Goal: Task Accomplishment & Management: Use online tool/utility

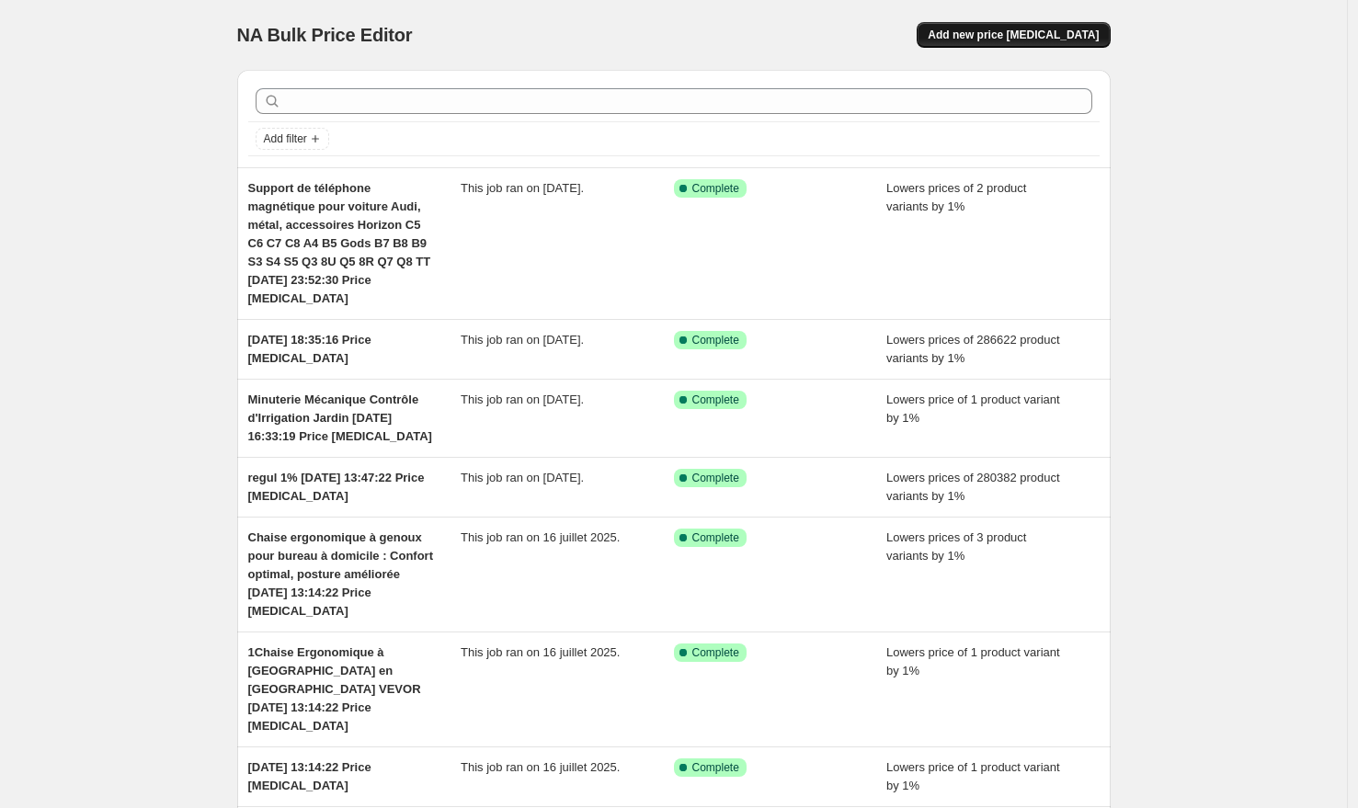
click at [1002, 38] on span "Add new price [MEDICAL_DATA]" at bounding box center [1013, 35] width 171 height 15
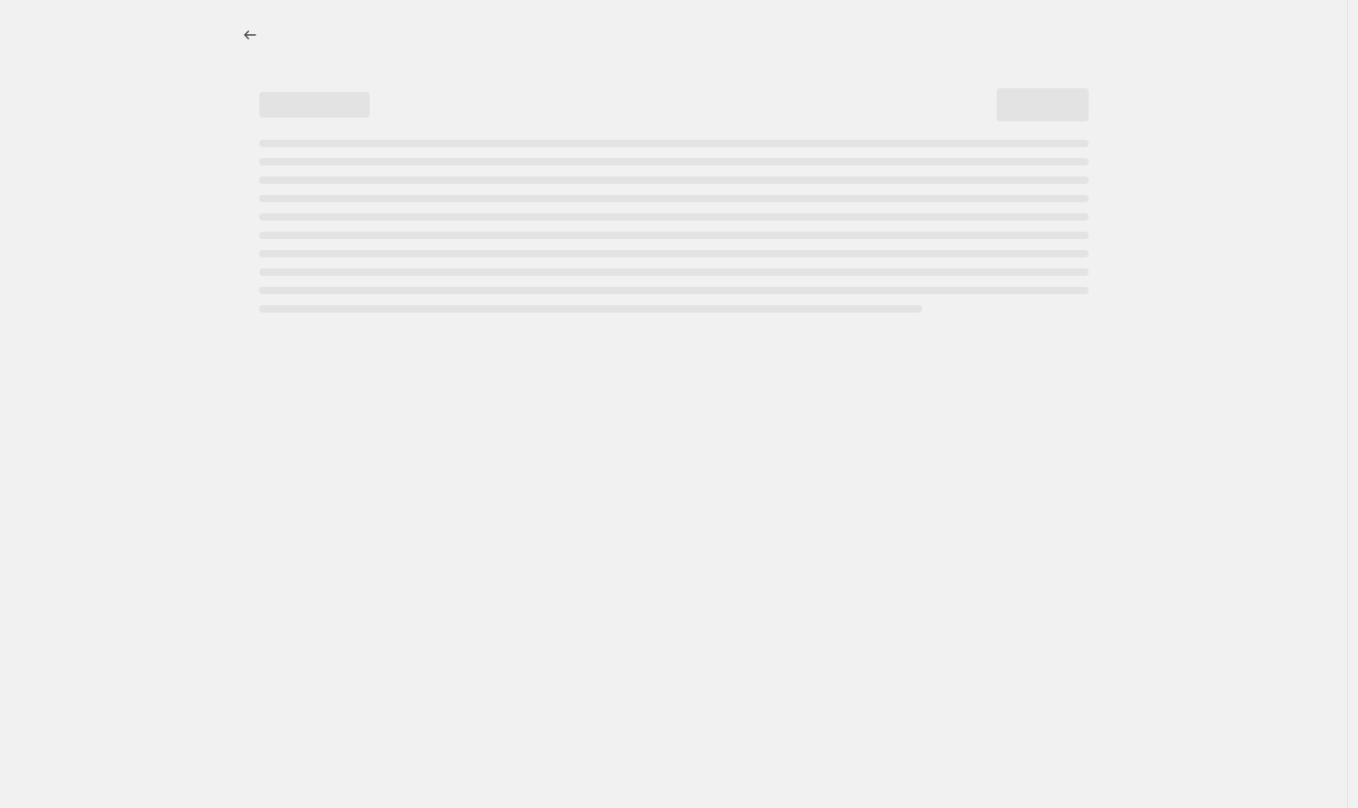
select select "percentage"
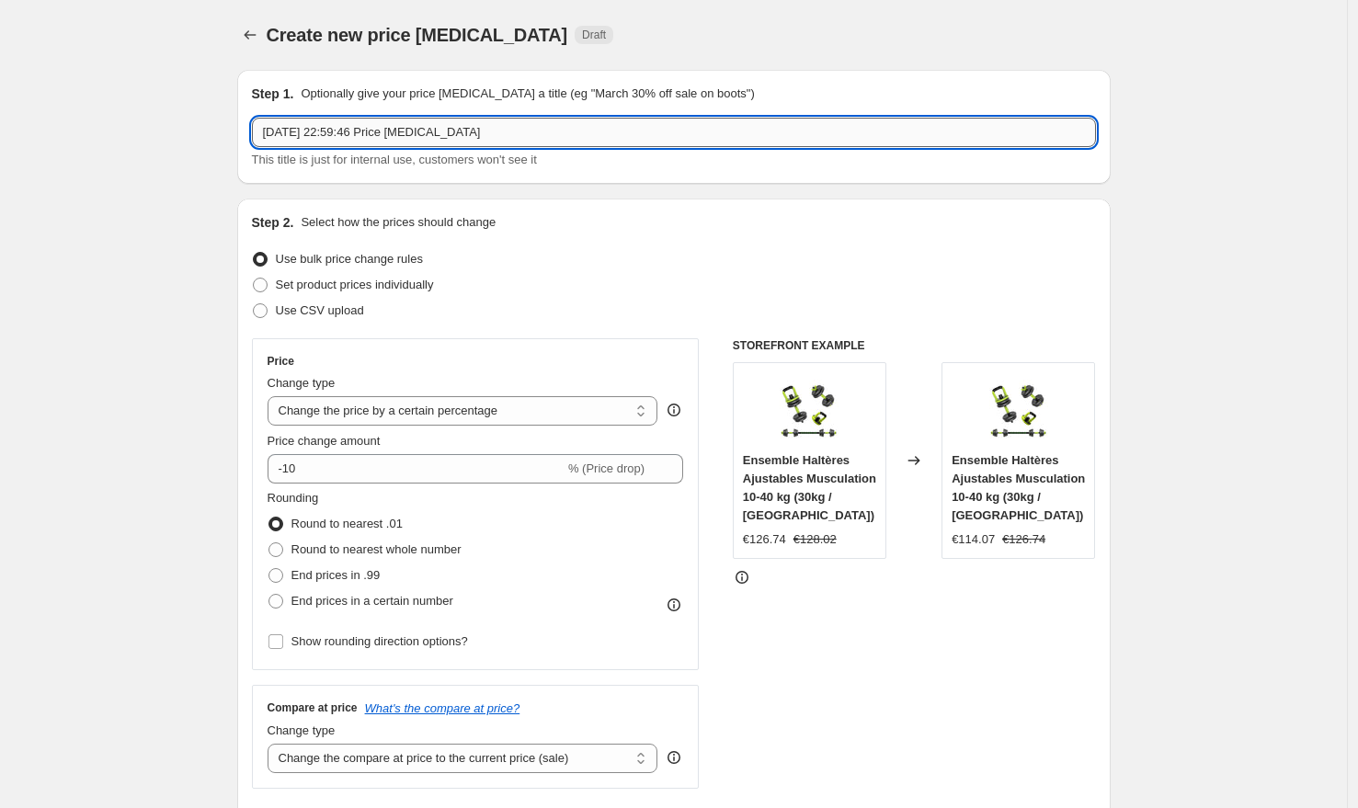
click at [270, 133] on input "11 août 2025, 22:59:46 Price change job" at bounding box center [674, 132] width 844 height 29
type input "regul 1% 11 août 2025, 22:59:46 Price change job"
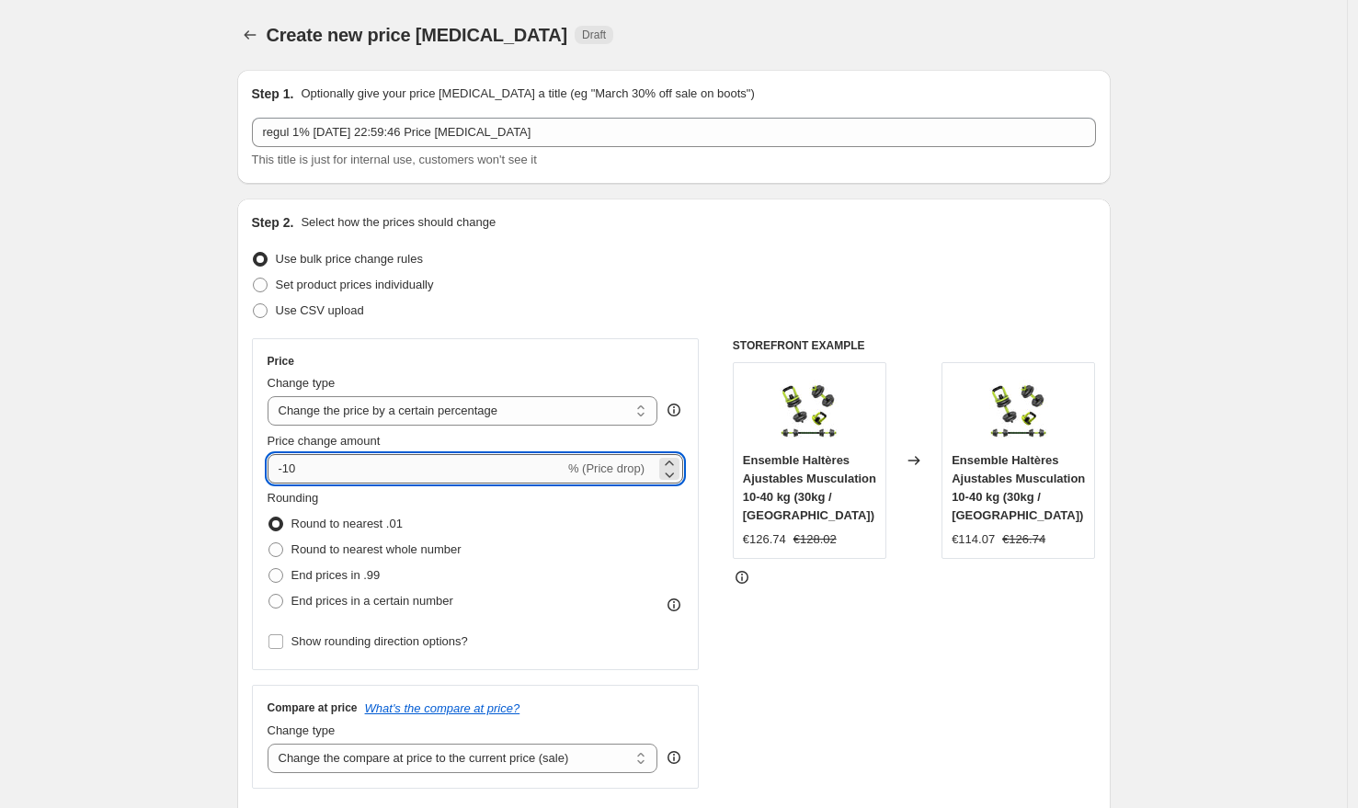
click at [333, 467] on input "-10" at bounding box center [416, 468] width 297 height 29
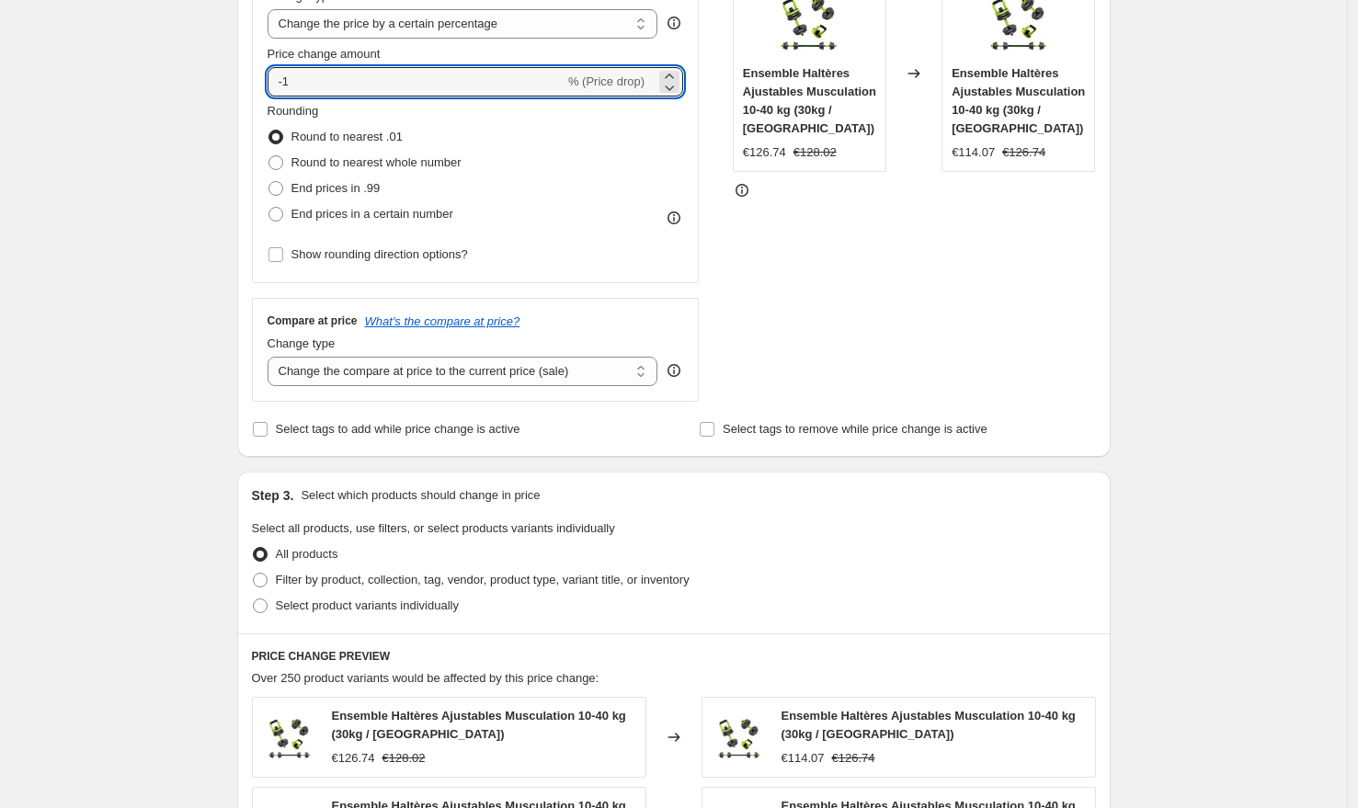
scroll to position [434, 0]
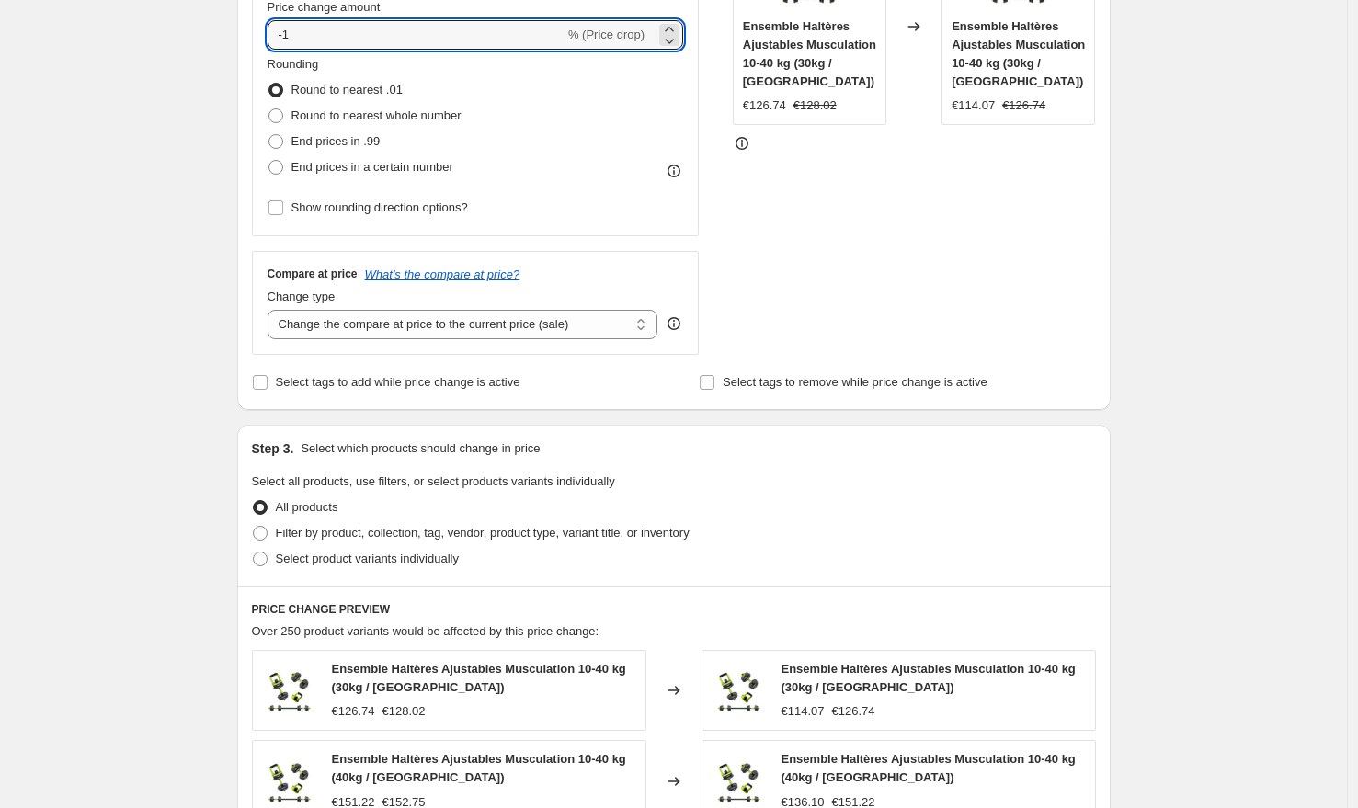
type input "-1"
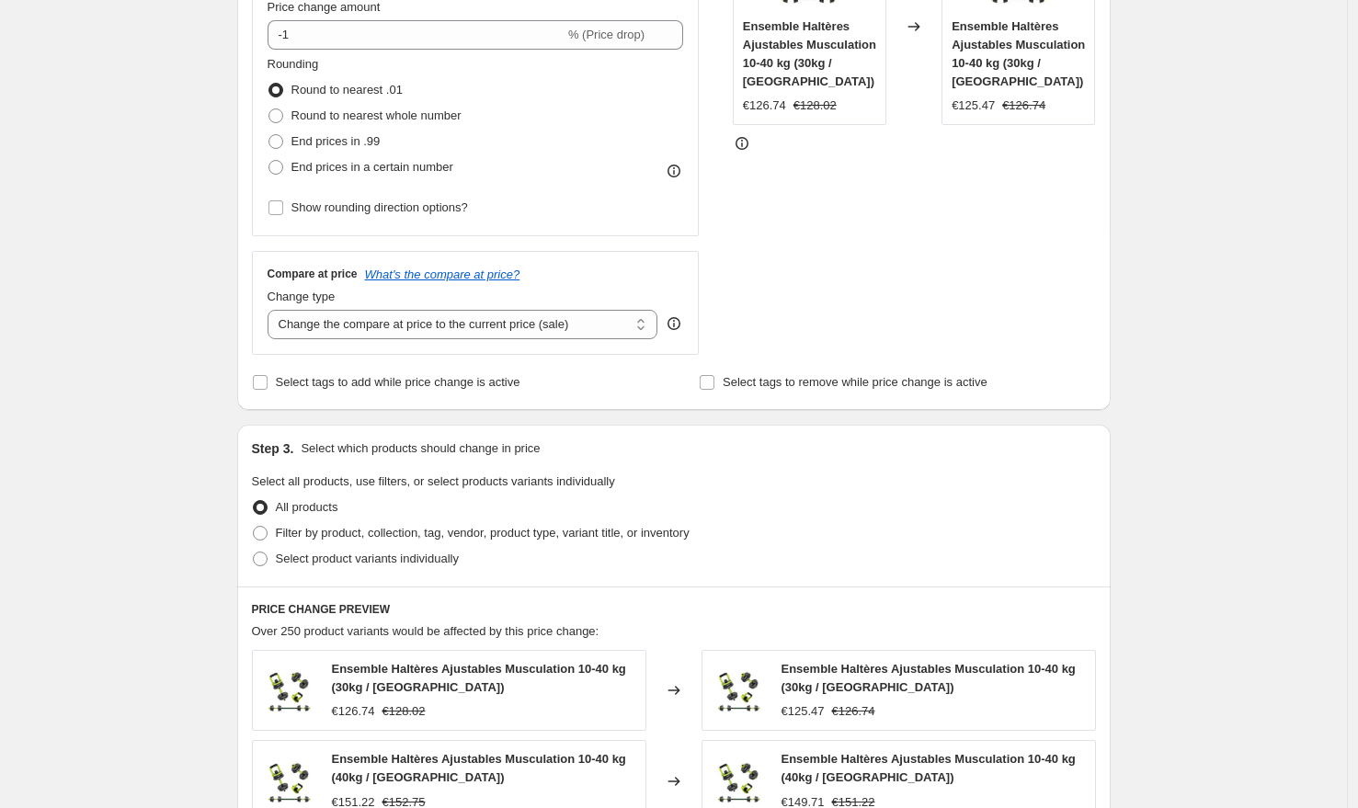
click at [175, 120] on div "Create new price change job. This page is ready Create new price change job Dra…" at bounding box center [673, 579] width 1347 height 2026
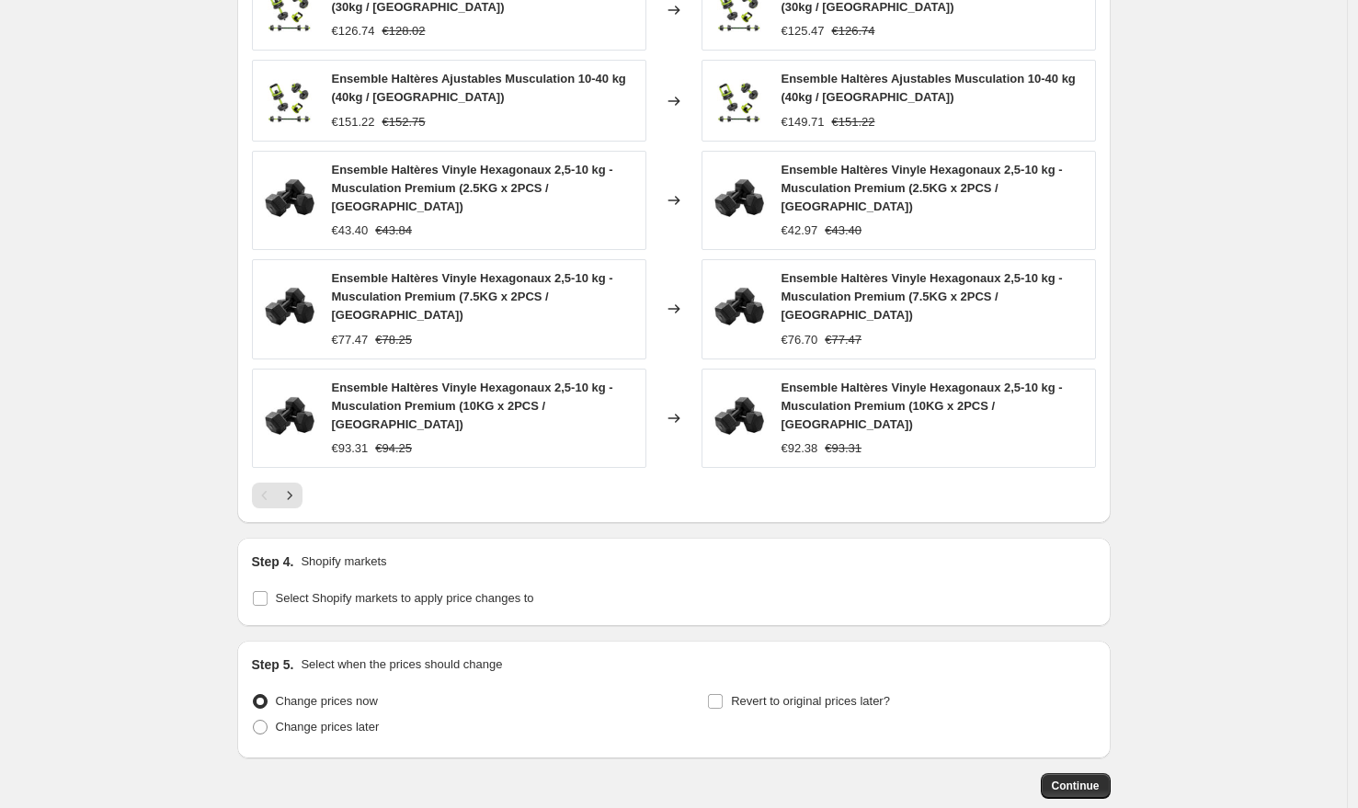
scroll to position [1162, 0]
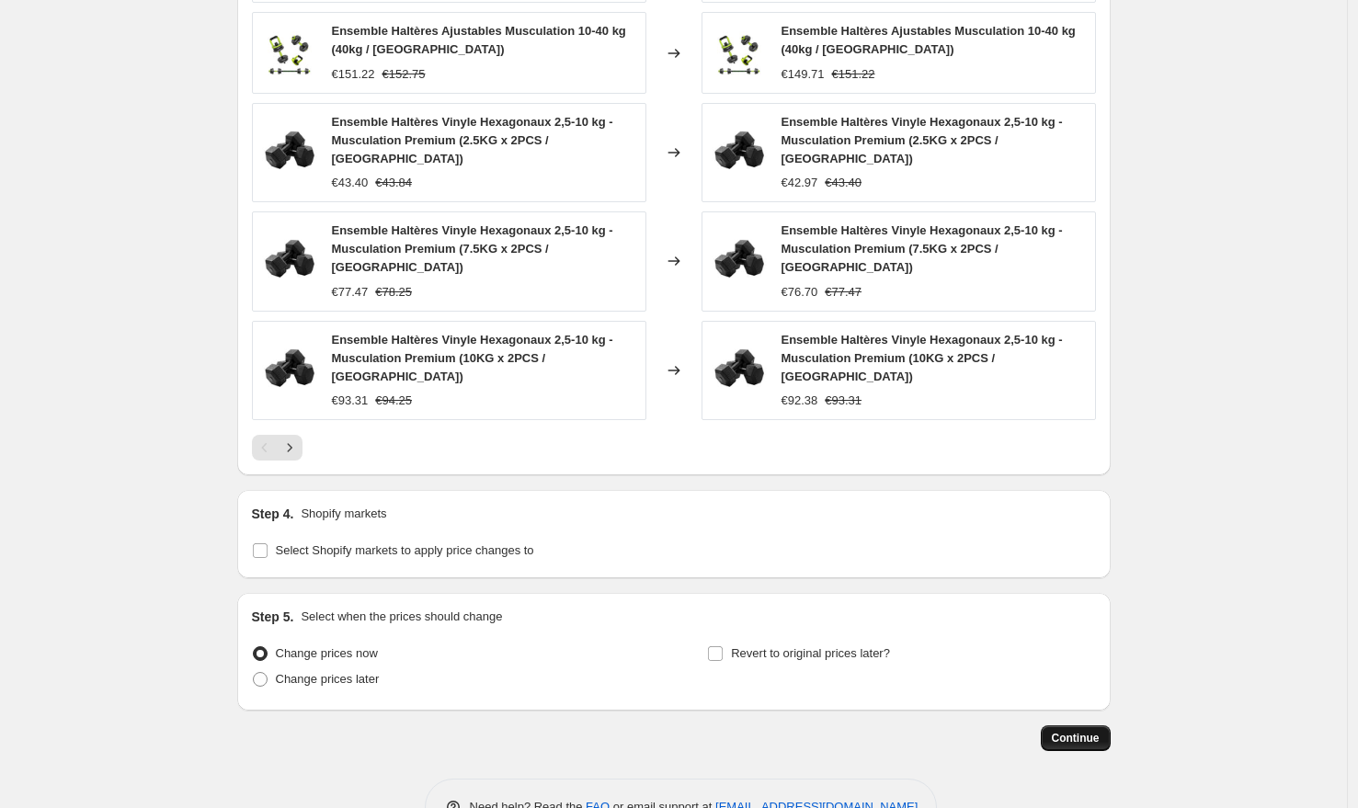
click at [1086, 731] on span "Continue" at bounding box center [1076, 738] width 48 height 15
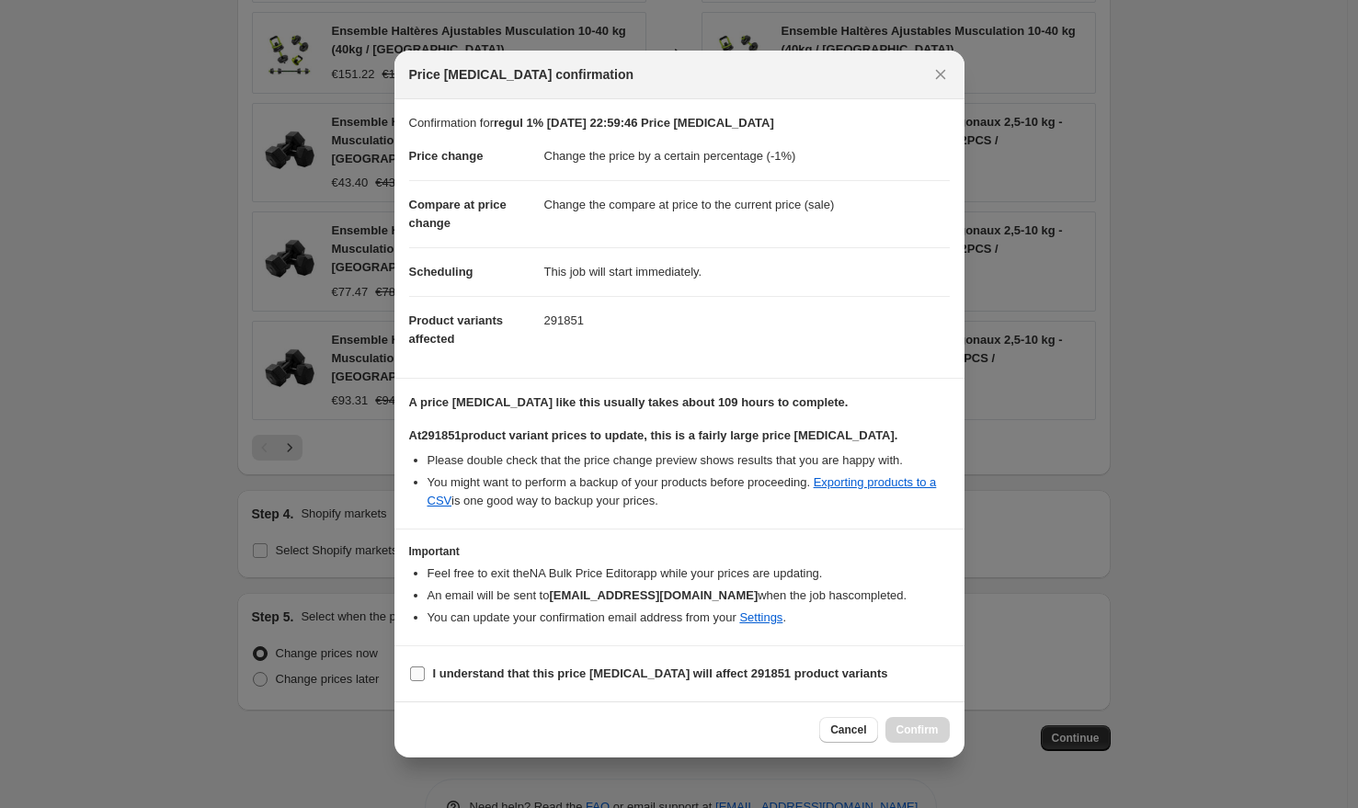
click at [415, 674] on input "I understand that this price change job will affect 291851 product variants" at bounding box center [417, 674] width 15 height 15
checkbox input "true"
click at [921, 727] on span "Confirm" at bounding box center [918, 730] width 42 height 15
